Goal: Transaction & Acquisition: Purchase product/service

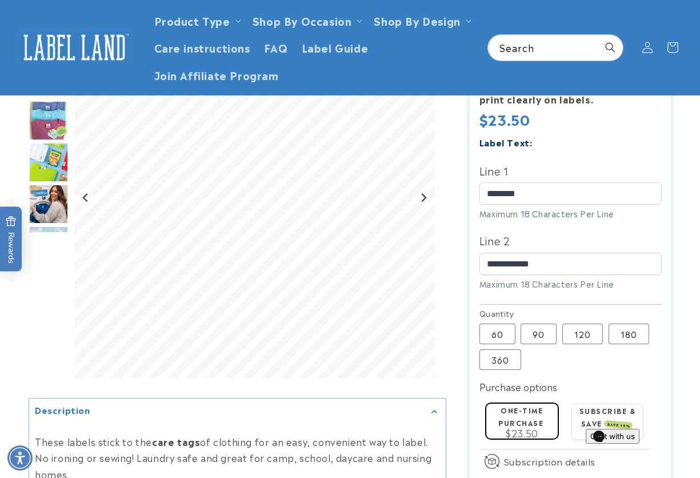
drag, startPoint x: 682, startPoint y: 199, endPoint x: 693, endPoint y: 109, distance: 90.5
click at [682, 197] on div at bounding box center [350, 234] width 700 height 761
